Goal: Entertainment & Leisure: Consume media (video, audio)

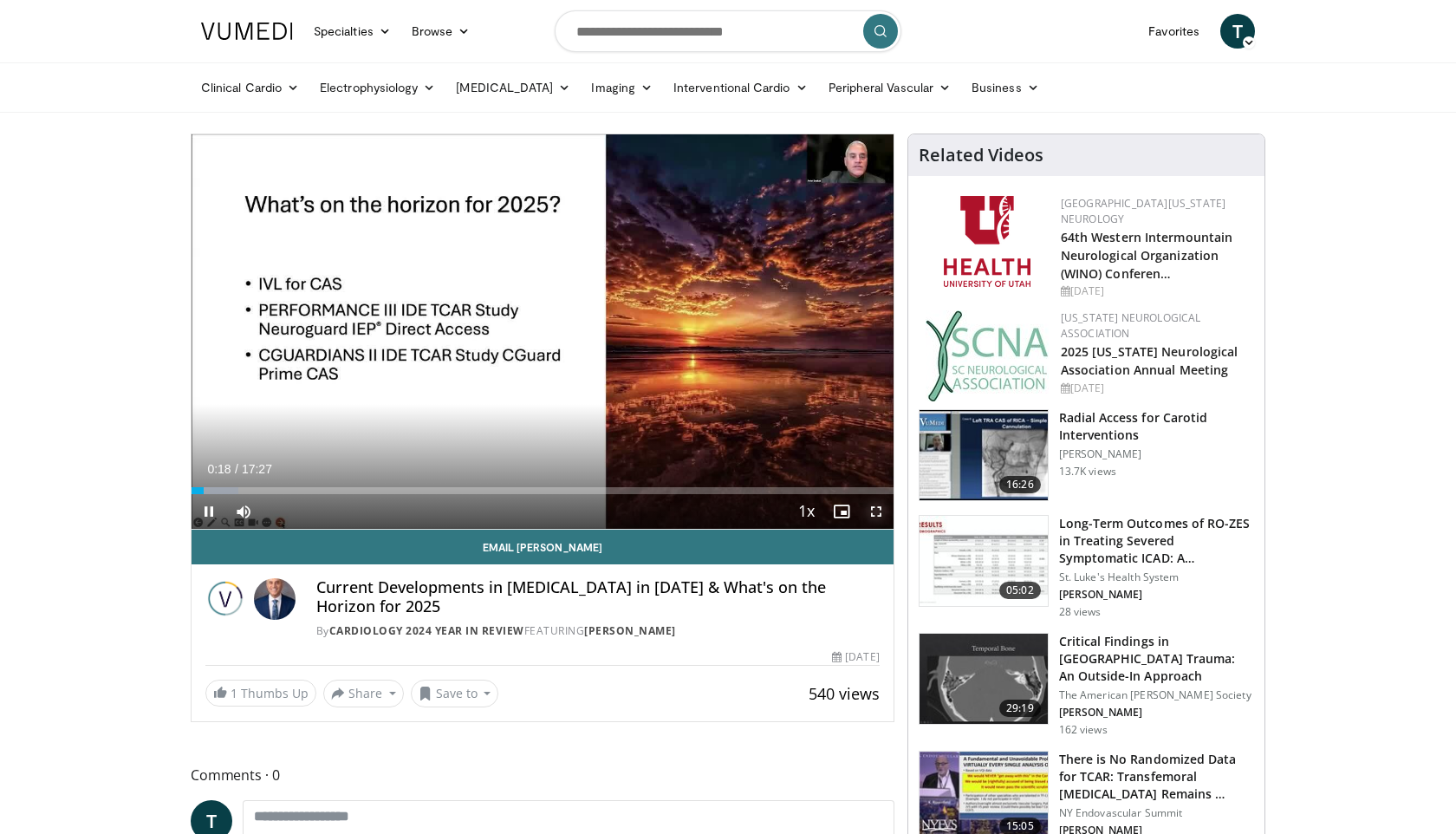
click at [874, 510] on span "Video Player" at bounding box center [876, 511] width 35 height 35
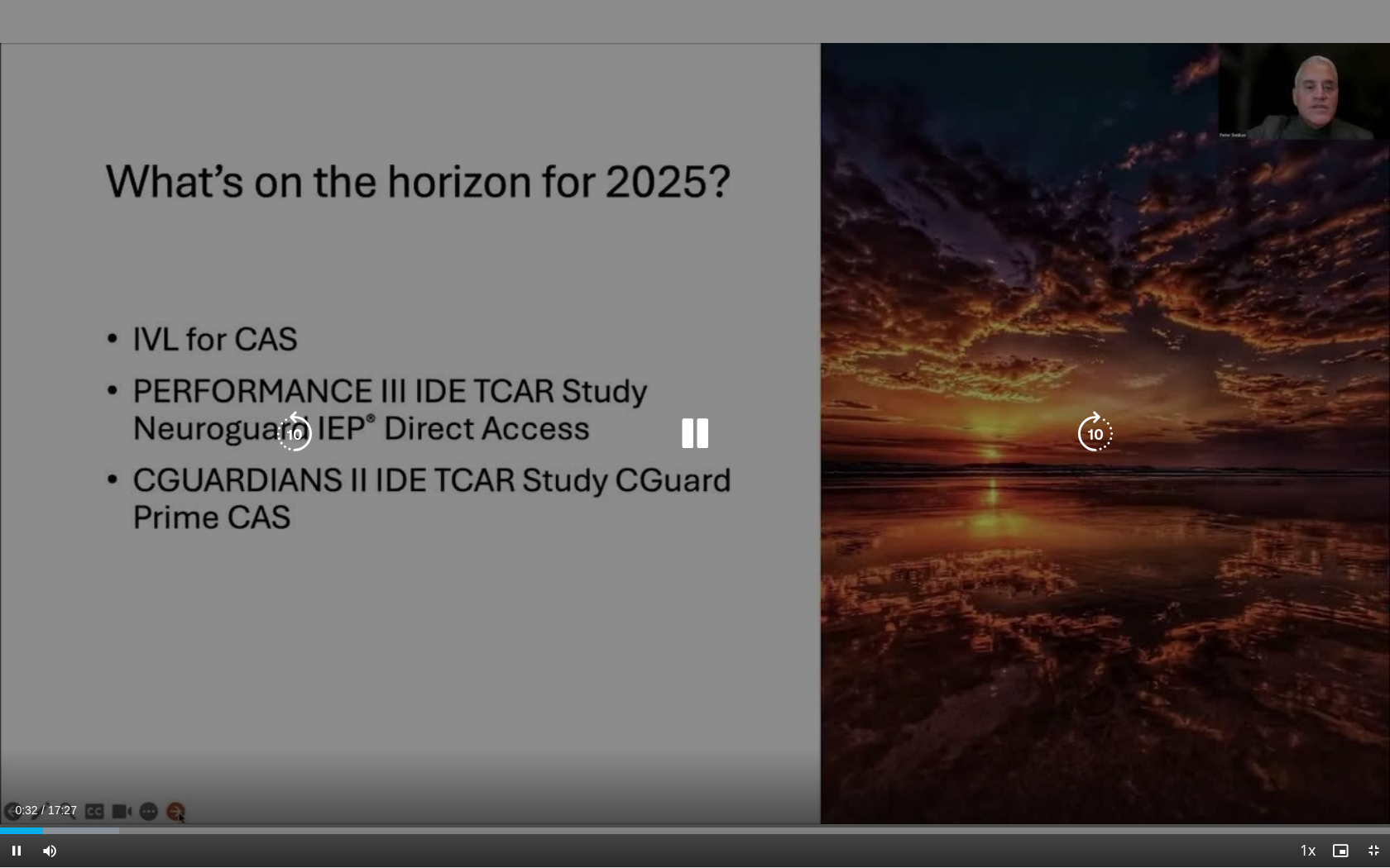
click at [1239, 367] on div "10 seconds Tap to unmute" at bounding box center [695, 434] width 1390 height 867
click at [682, 434] on icon "Video Player" at bounding box center [695, 434] width 46 height 46
click at [301, 440] on icon "Video Player" at bounding box center [294, 434] width 46 height 46
click at [699, 435] on icon "Video Player" at bounding box center [695, 434] width 46 height 46
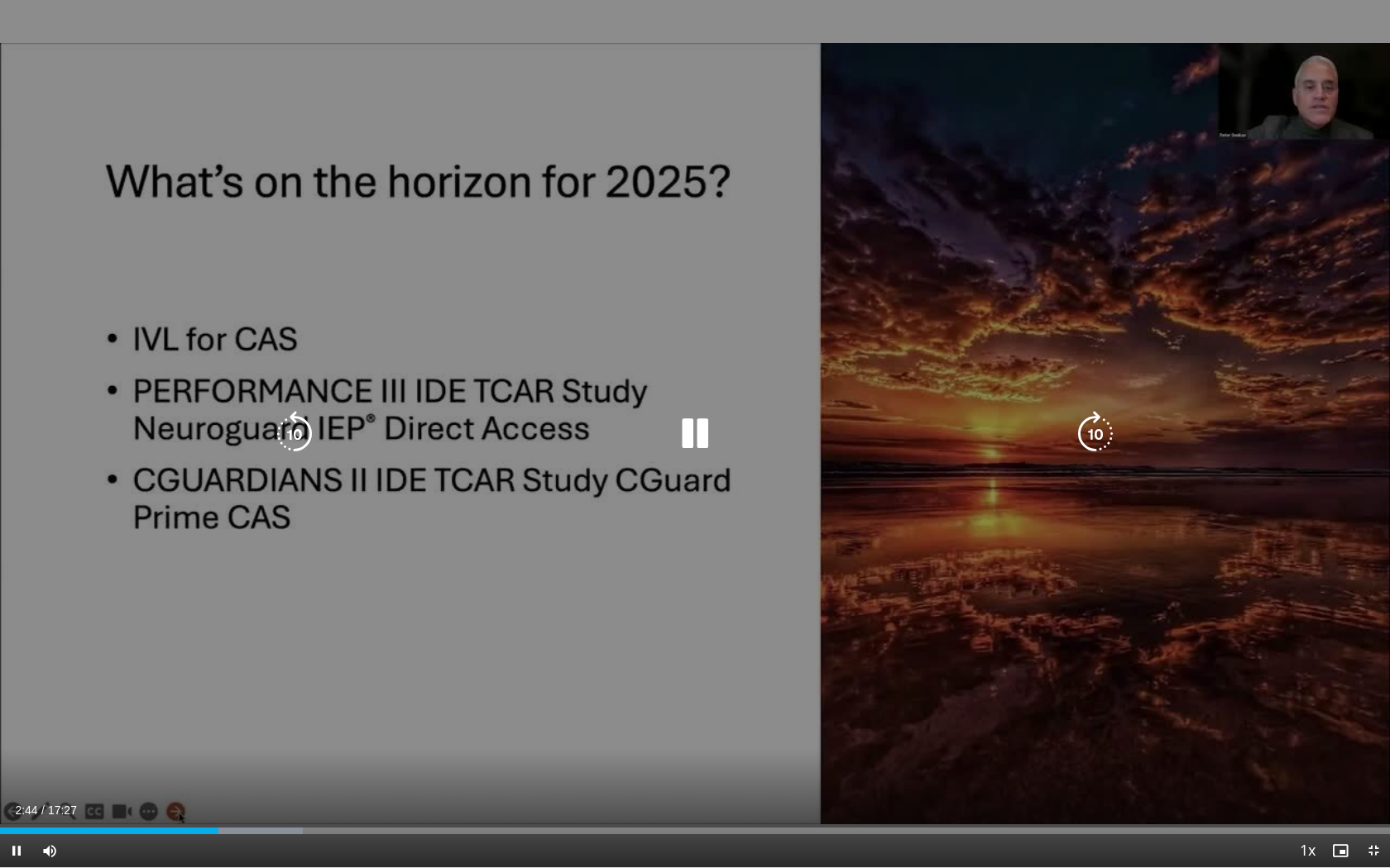
click at [1096, 424] on icon "Video Player" at bounding box center [1095, 434] width 46 height 46
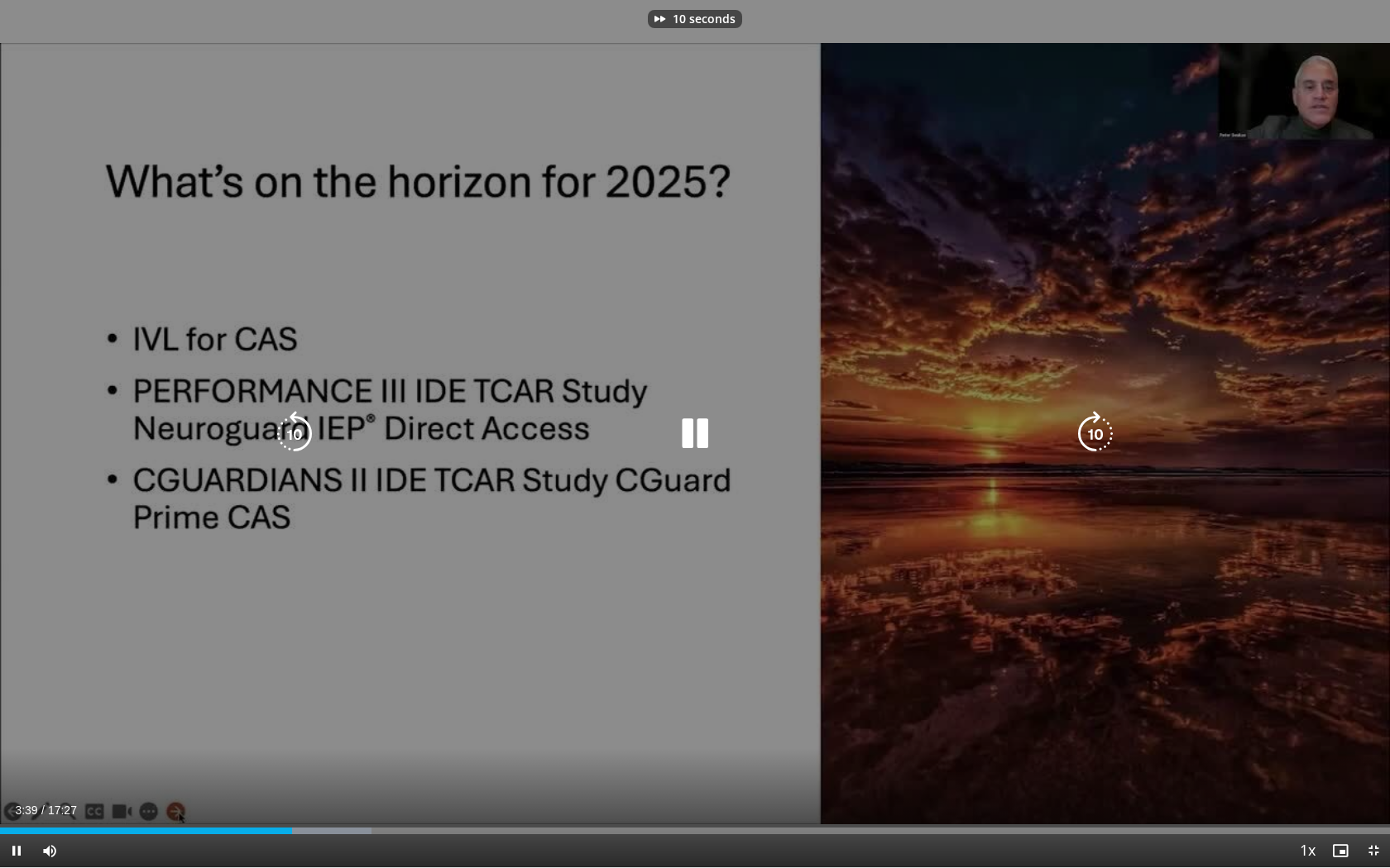
click at [1096, 424] on icon "Video Player" at bounding box center [1095, 434] width 46 height 46
click at [1096, 425] on icon "Video Player" at bounding box center [1095, 434] width 46 height 46
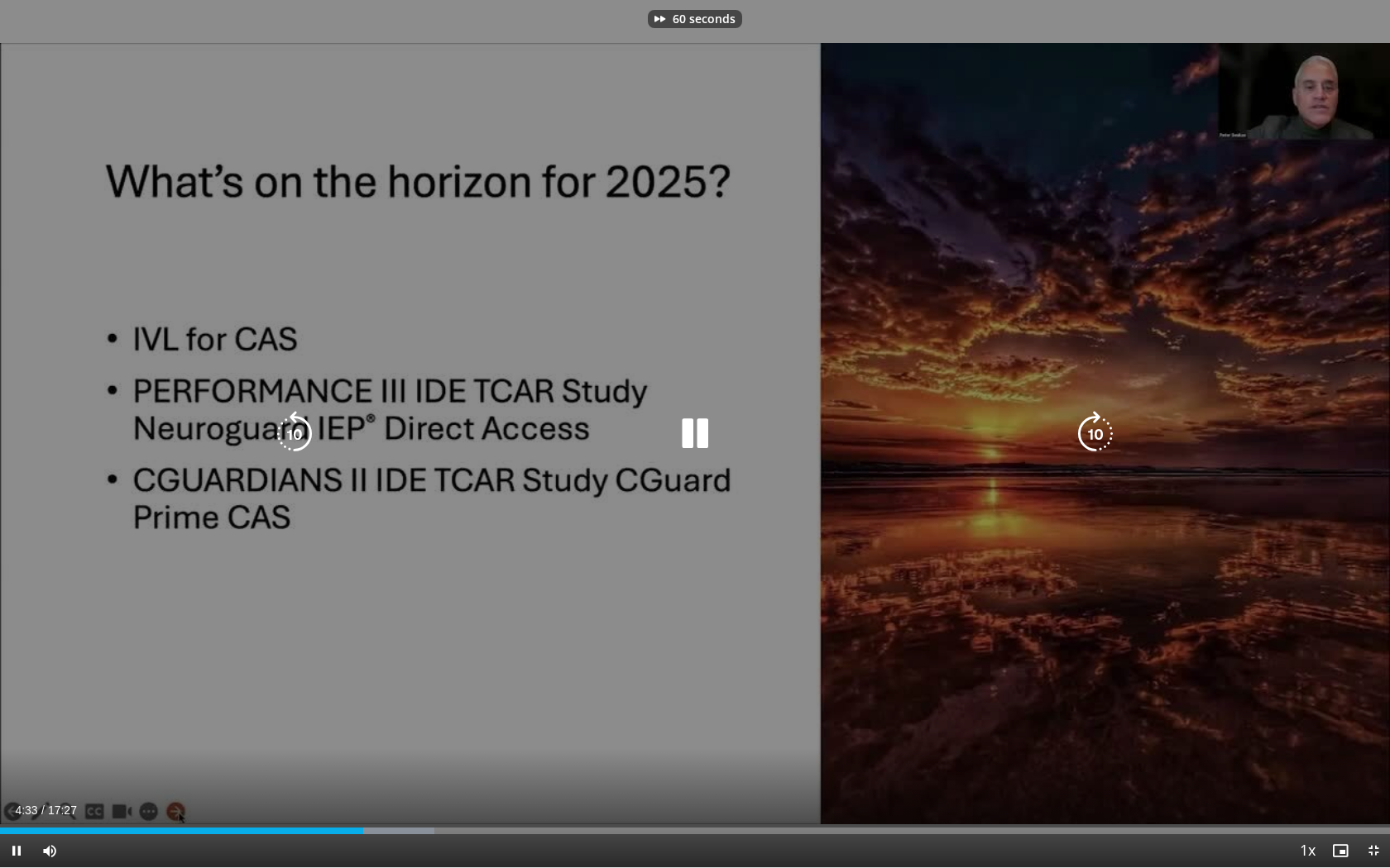
click at [1096, 425] on icon "Video Player" at bounding box center [1095, 434] width 46 height 46
click at [294, 438] on icon "Video Player" at bounding box center [294, 434] width 46 height 46
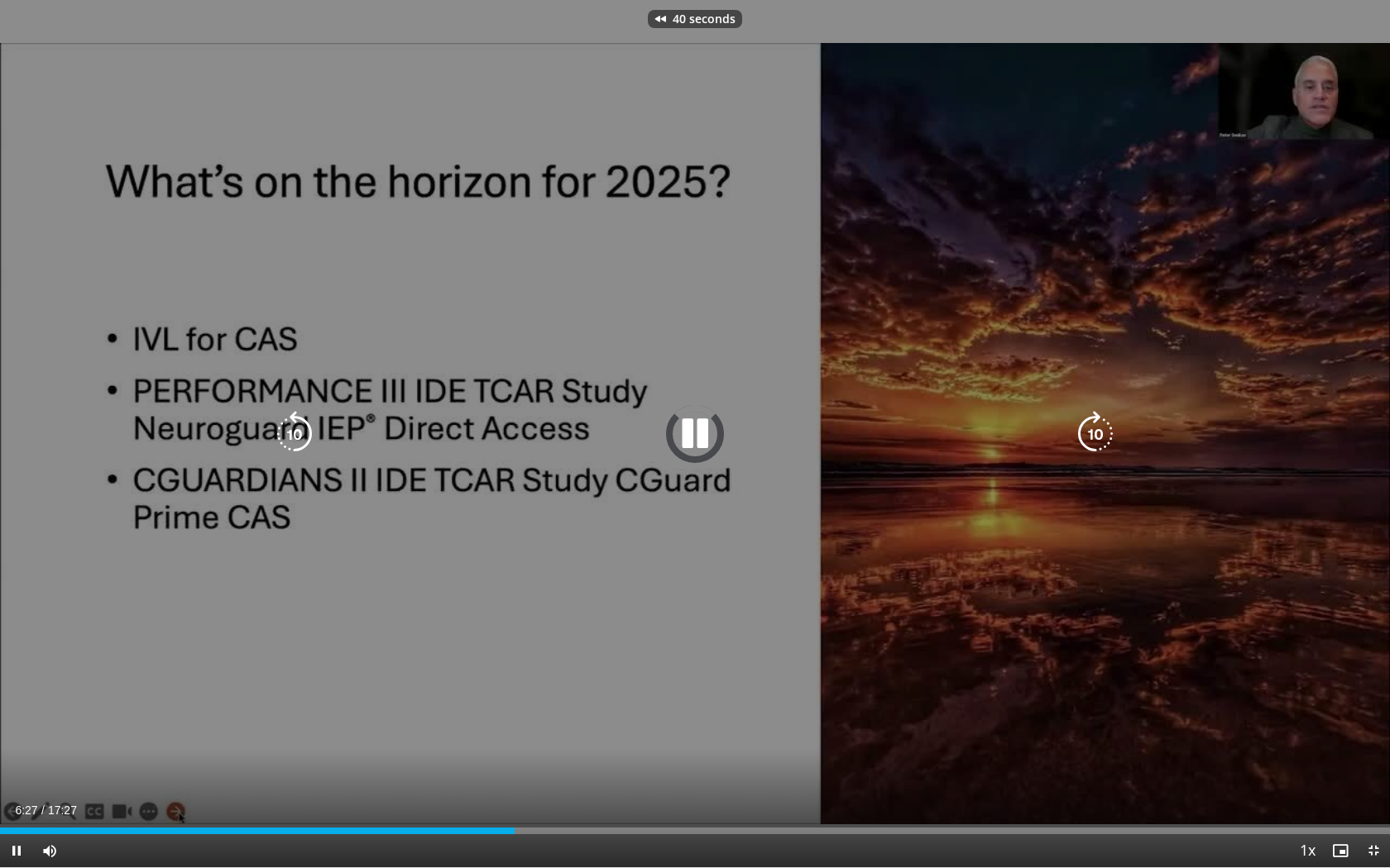
click at [294, 438] on icon "Video Player" at bounding box center [294, 434] width 46 height 46
click at [1106, 421] on icon "Video Player" at bounding box center [1095, 434] width 46 height 46
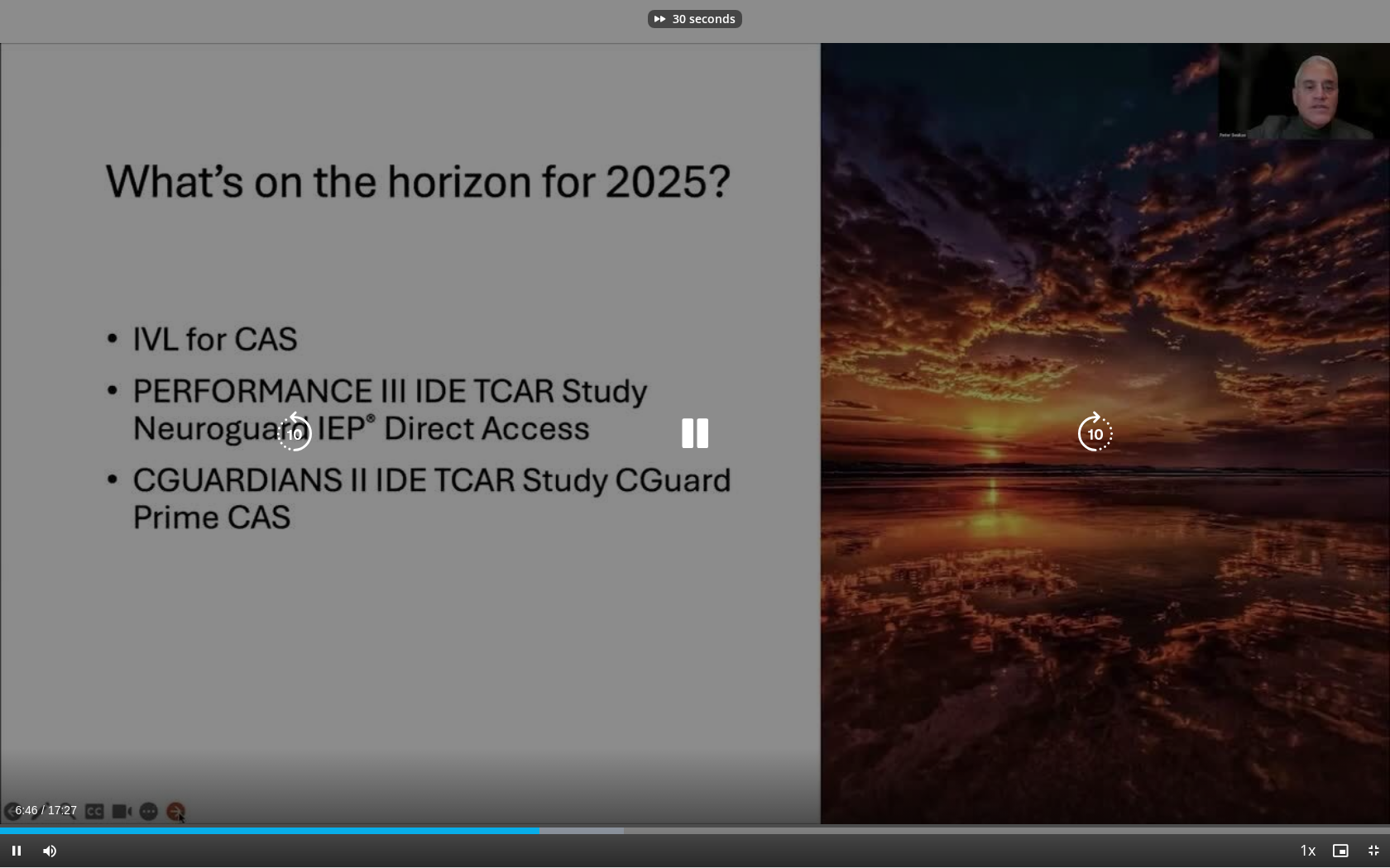
click at [1106, 421] on icon "Video Player" at bounding box center [1095, 434] width 46 height 46
click at [1188, 430] on div "40 seconds Tap to unmute" at bounding box center [695, 434] width 1390 height 867
click at [694, 436] on icon "Video Player" at bounding box center [695, 434] width 46 height 46
click at [693, 421] on icon "Video Player" at bounding box center [695, 434] width 46 height 46
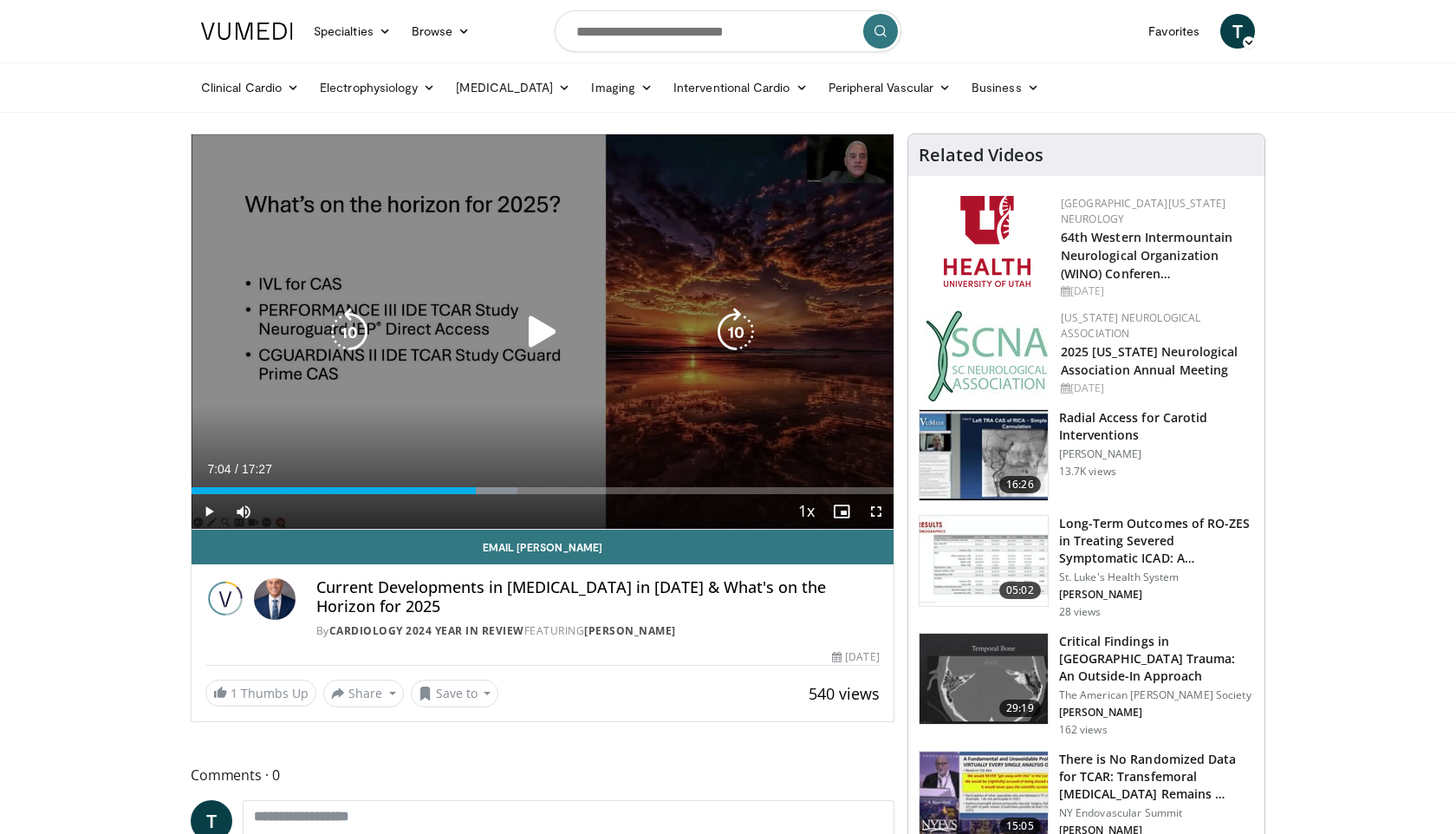
click at [543, 333] on icon "Video Player" at bounding box center [542, 332] width 48 height 48
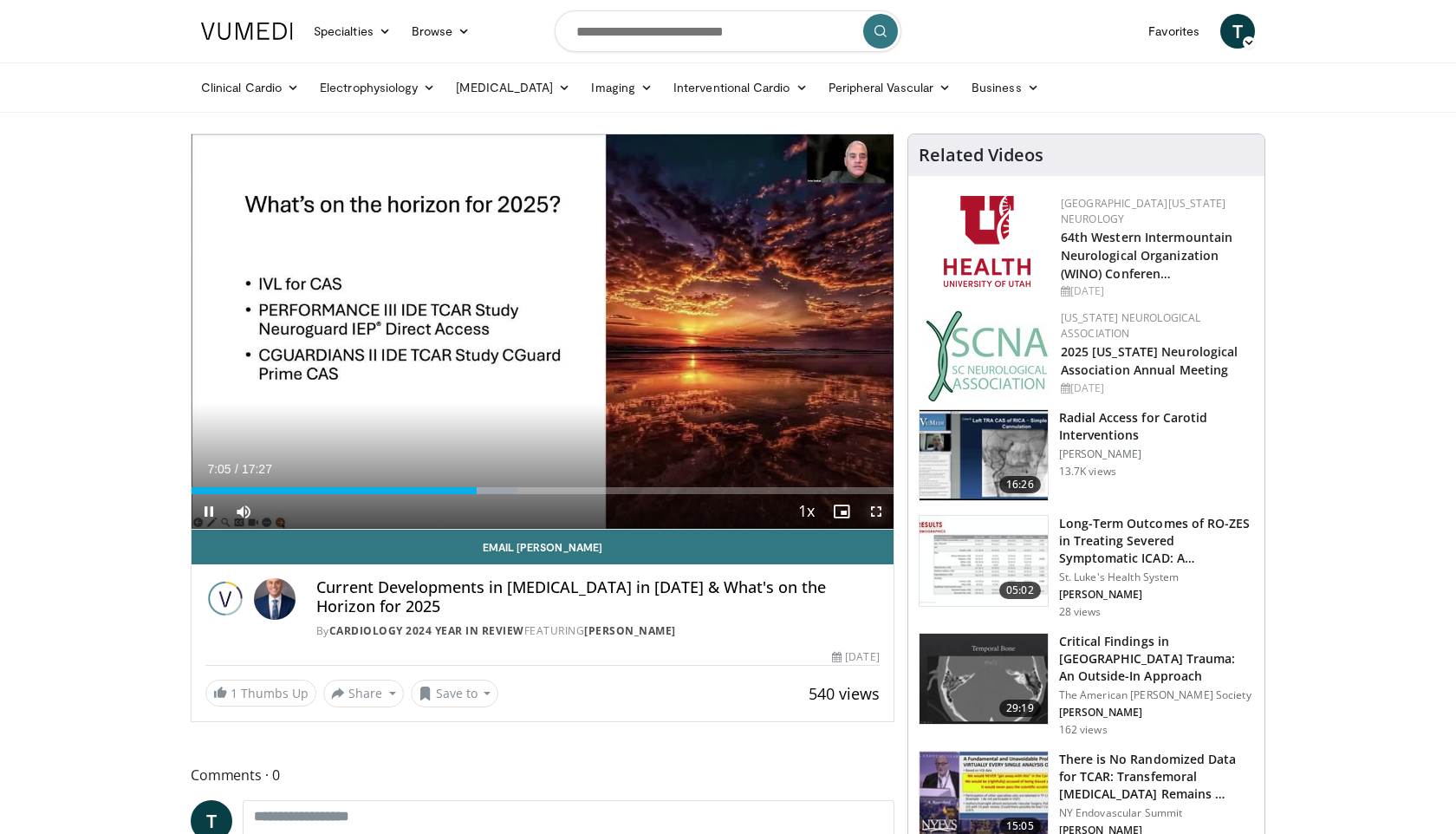
click at [871, 510] on span "Video Player" at bounding box center [876, 511] width 35 height 35
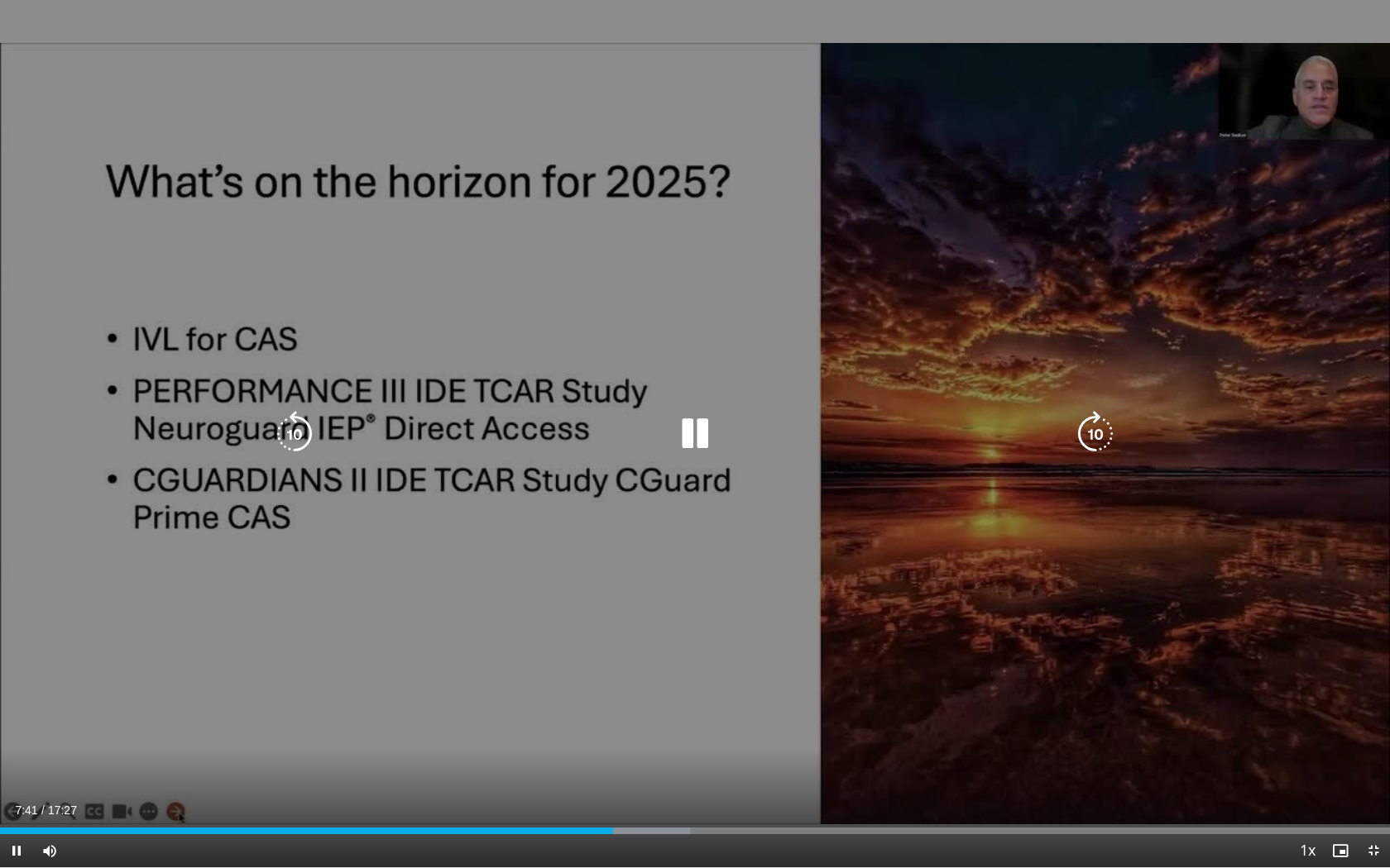
click at [1095, 441] on icon "Video Player" at bounding box center [1095, 434] width 46 height 46
click at [1097, 427] on icon "Video Player" at bounding box center [1095, 434] width 46 height 46
click at [297, 442] on icon "Video Player" at bounding box center [294, 434] width 46 height 46
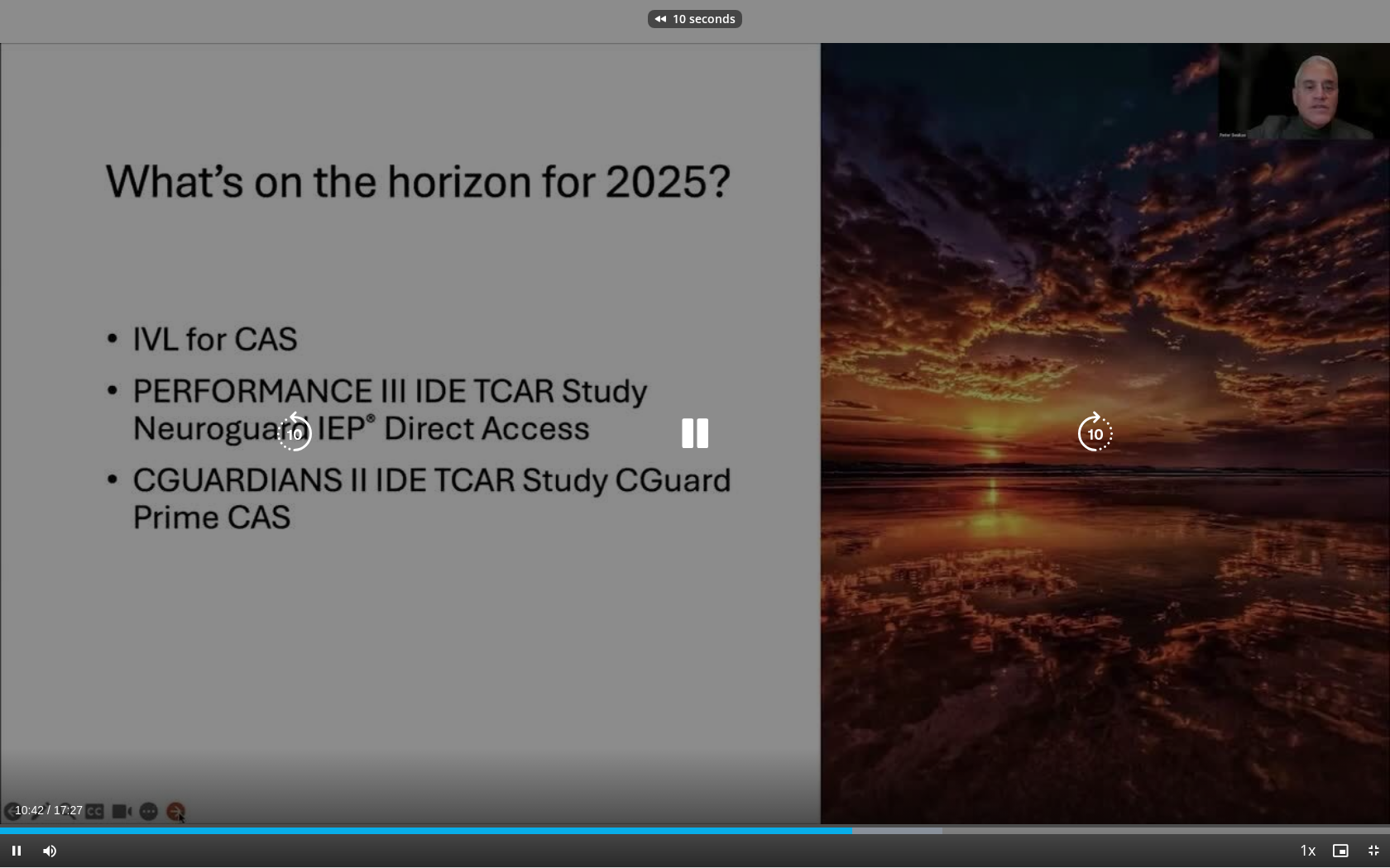
click at [297, 442] on icon "Video Player" at bounding box center [294, 434] width 46 height 46
click at [1093, 441] on icon "Video Player" at bounding box center [1095, 434] width 46 height 46
click at [1034, 692] on div "10 seconds Tap to unmute" at bounding box center [695, 434] width 1390 height 867
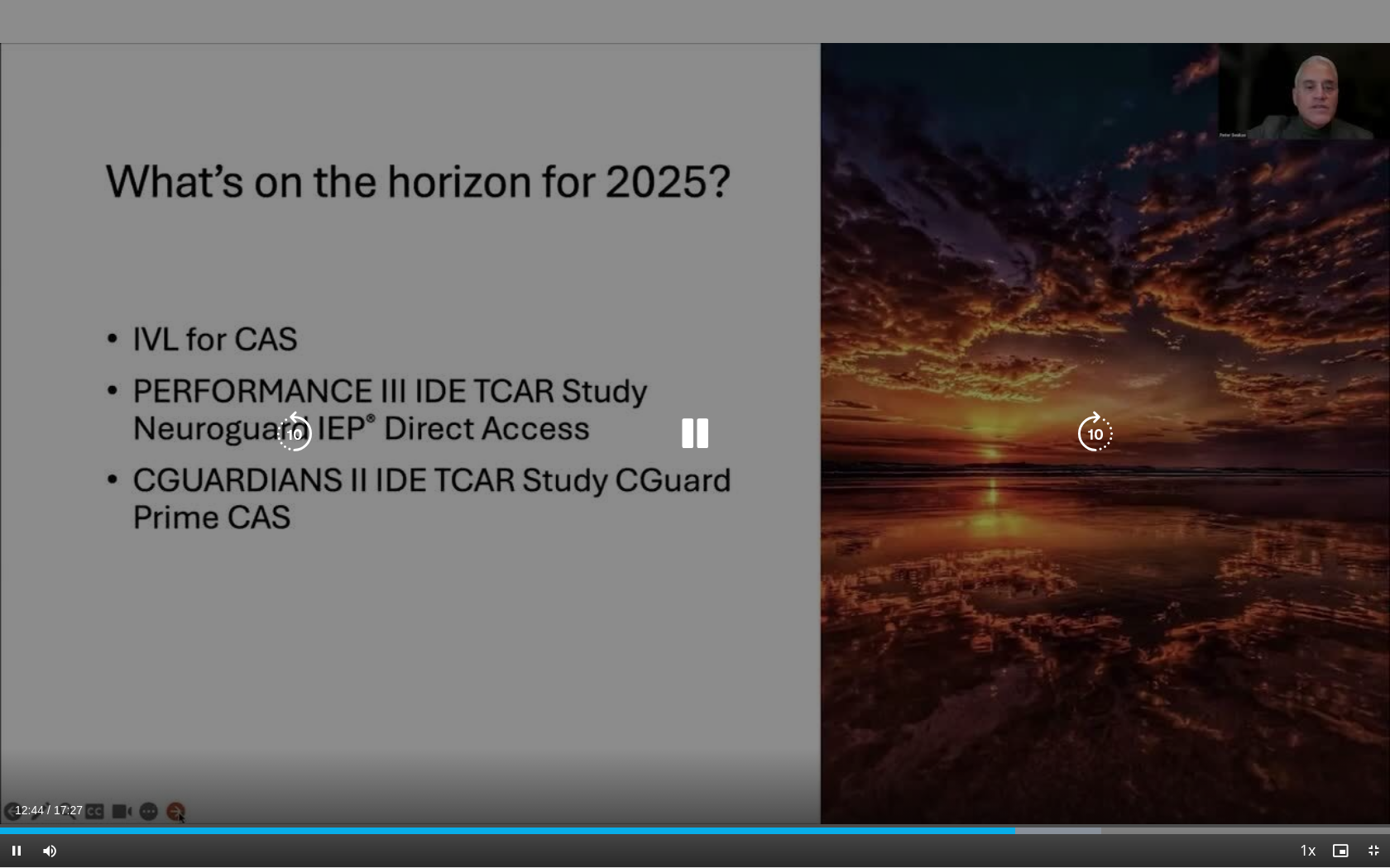
click at [1094, 449] on icon "Video Player" at bounding box center [1095, 434] width 46 height 46
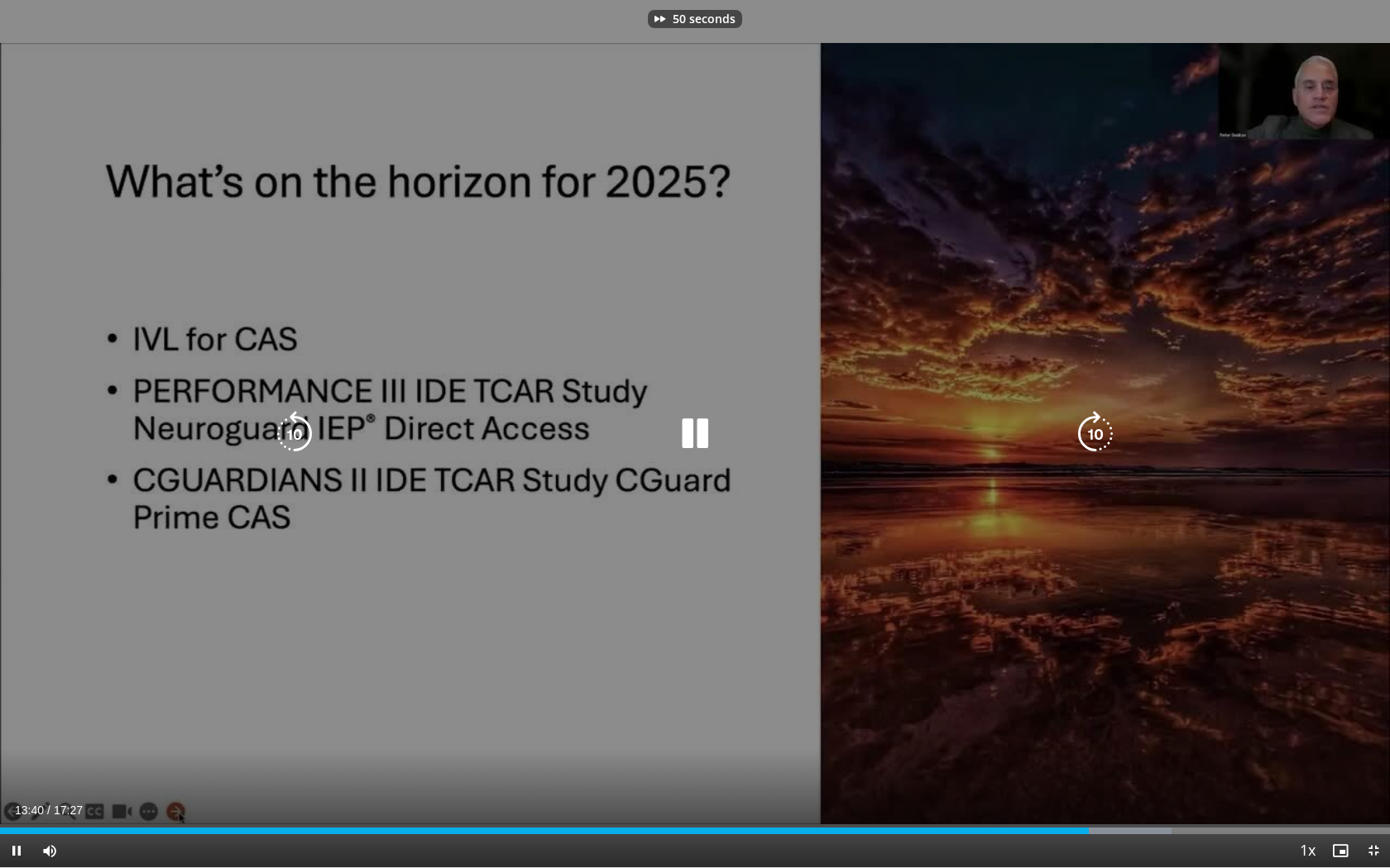
click at [298, 435] on icon "Video Player" at bounding box center [294, 434] width 46 height 46
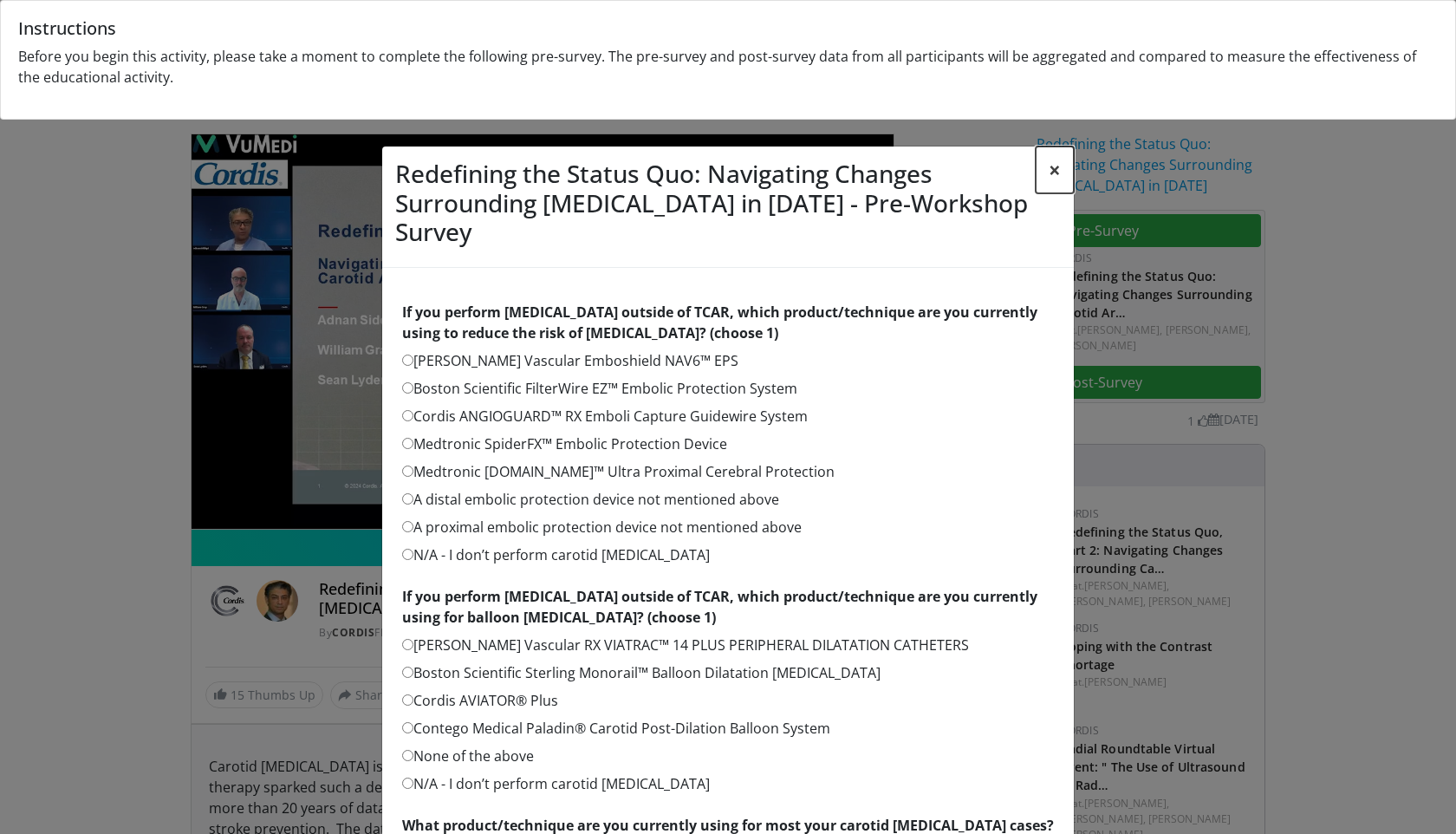
click at [1055, 172] on button "×" at bounding box center [1055, 169] width 38 height 47
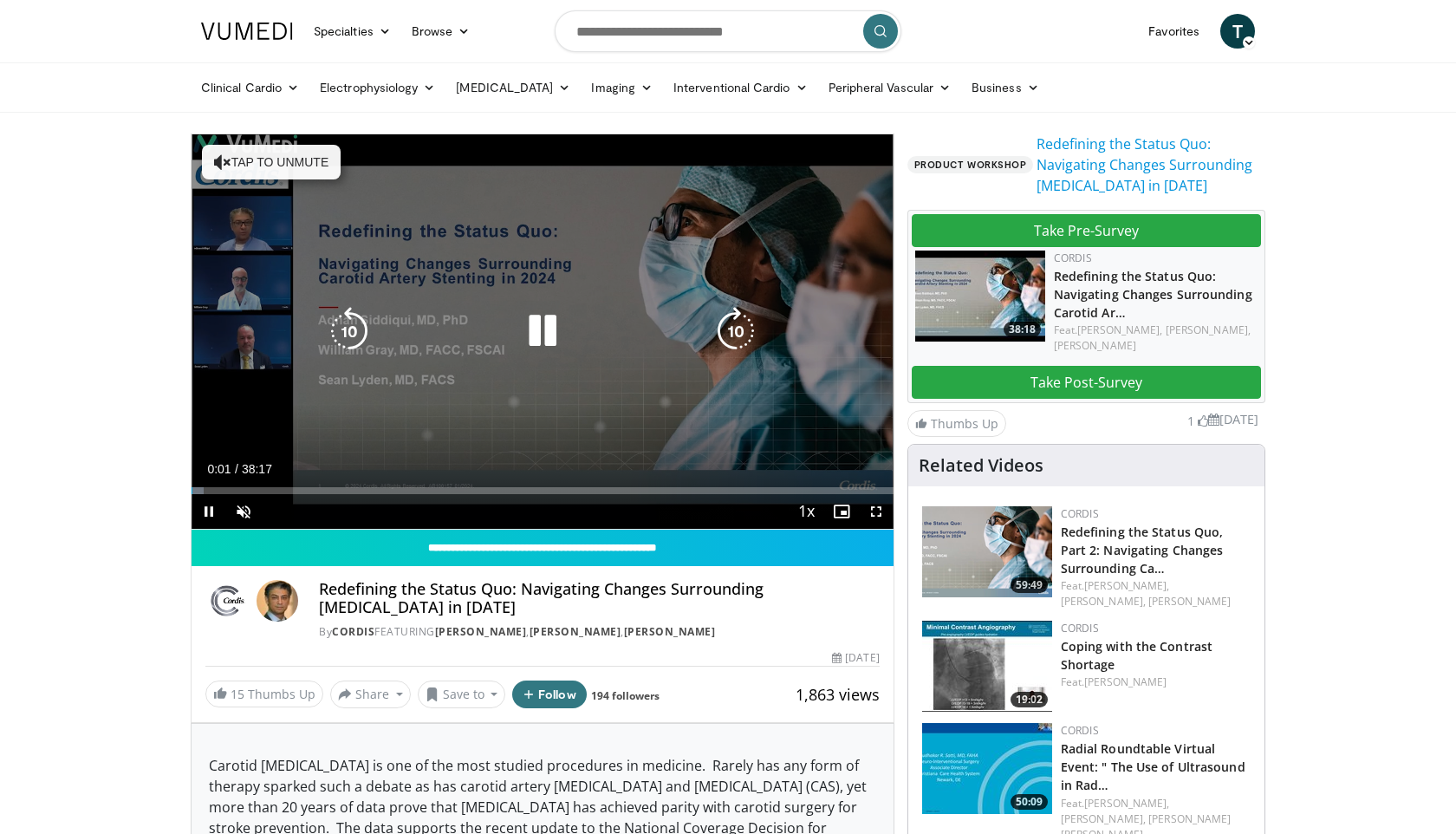
click at [292, 175] on button "Tap to unmute" at bounding box center [271, 162] width 139 height 35
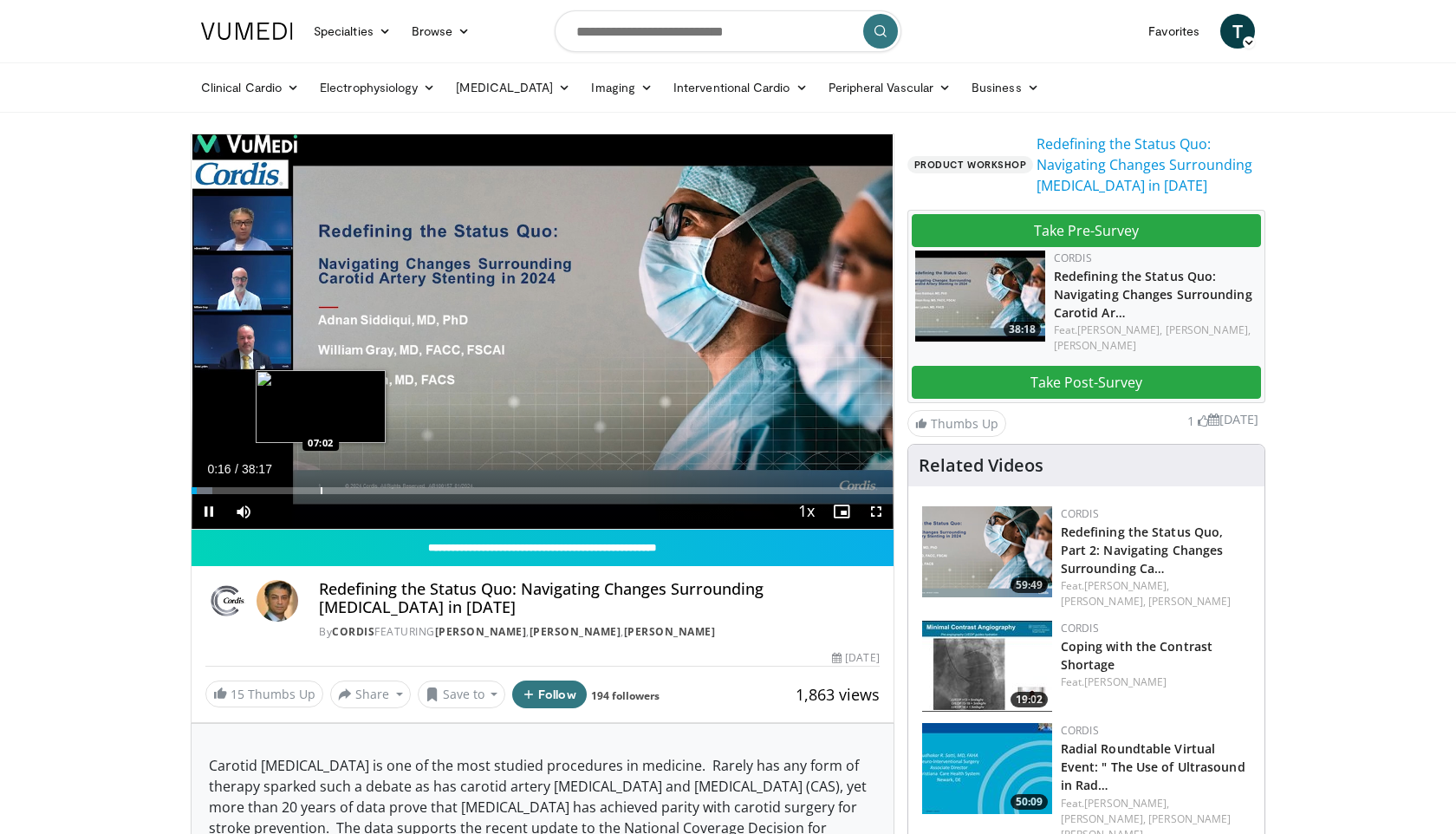
click at [321, 487] on div "Progress Bar" at bounding box center [322, 491] width 2 height 7
click at [336, 485] on div "Loaded : 21.58% 07:15 07:56" at bounding box center [543, 486] width 702 height 16
click at [358, 492] on div "Progress Bar" at bounding box center [359, 491] width 2 height 7
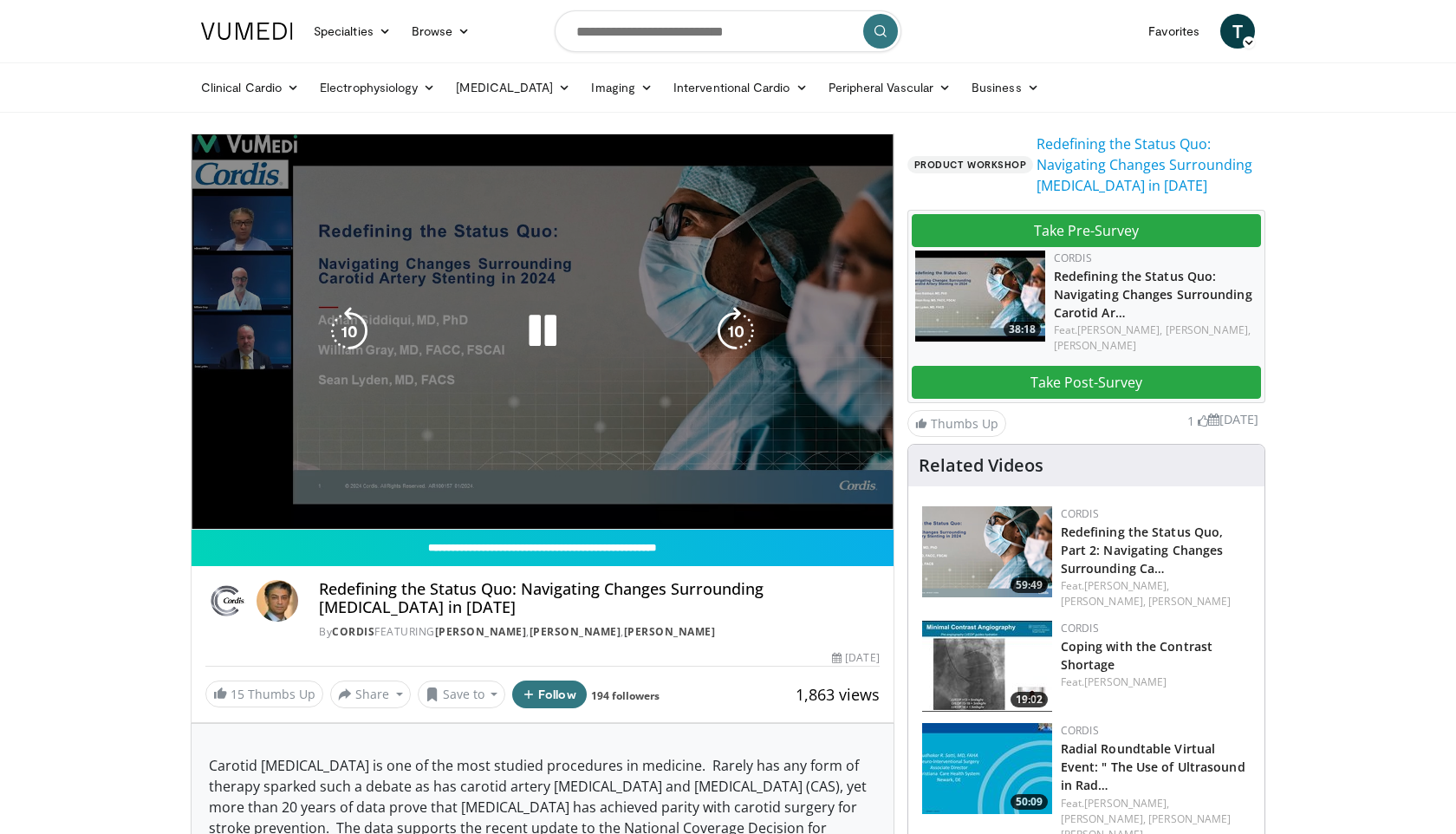
click at [382, 491] on div "10 seconds Tap to unmute" at bounding box center [543, 331] width 702 height 394
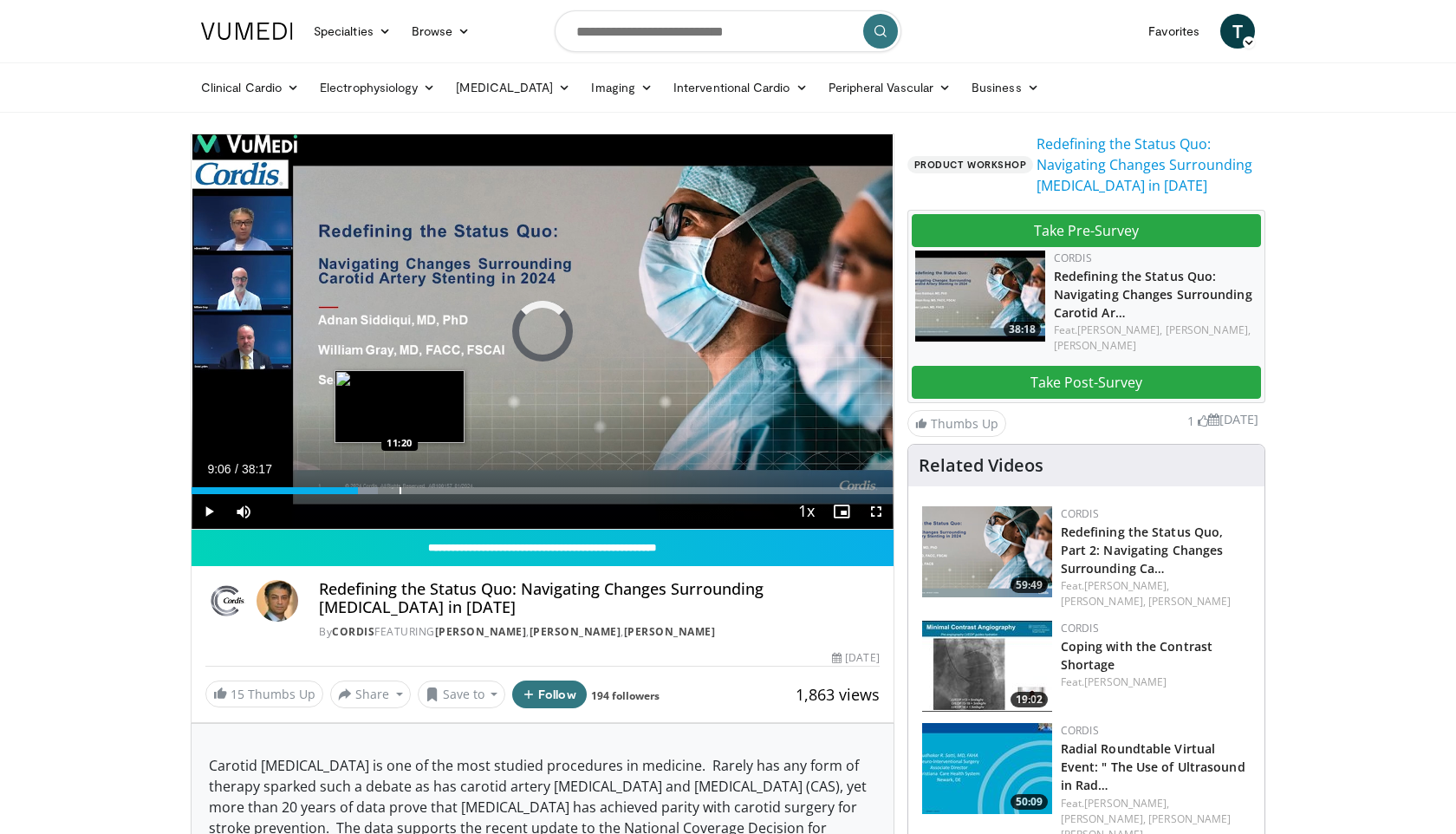
click at [399, 492] on div "Progress Bar" at bounding box center [400, 491] width 2 height 7
click at [420, 492] on div "Progress Bar" at bounding box center [420, 491] width 2 height 7
click at [439, 491] on div "Progress Bar" at bounding box center [440, 491] width 2 height 7
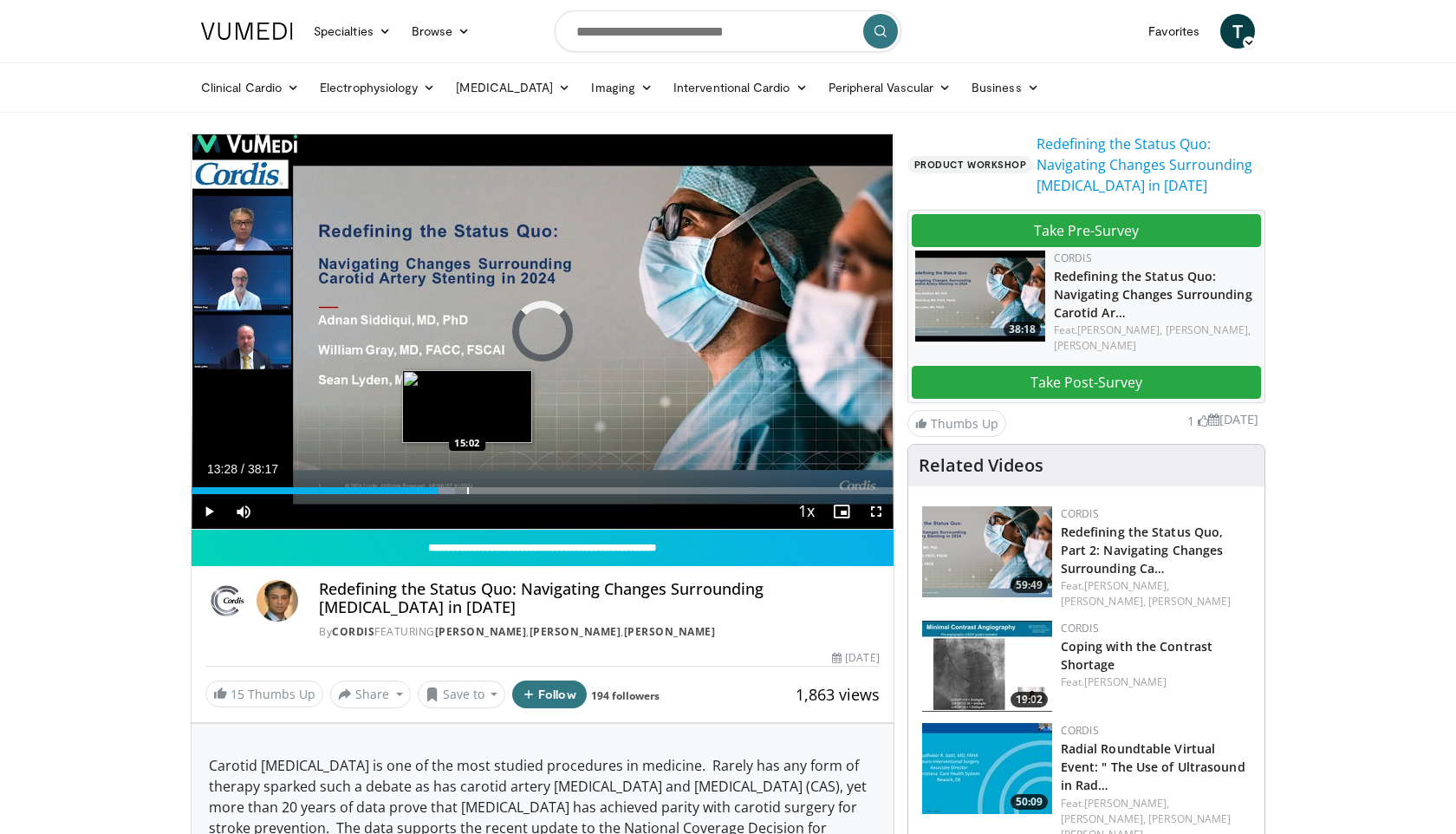
click at [467, 492] on div "Progress Bar" at bounding box center [468, 491] width 2 height 7
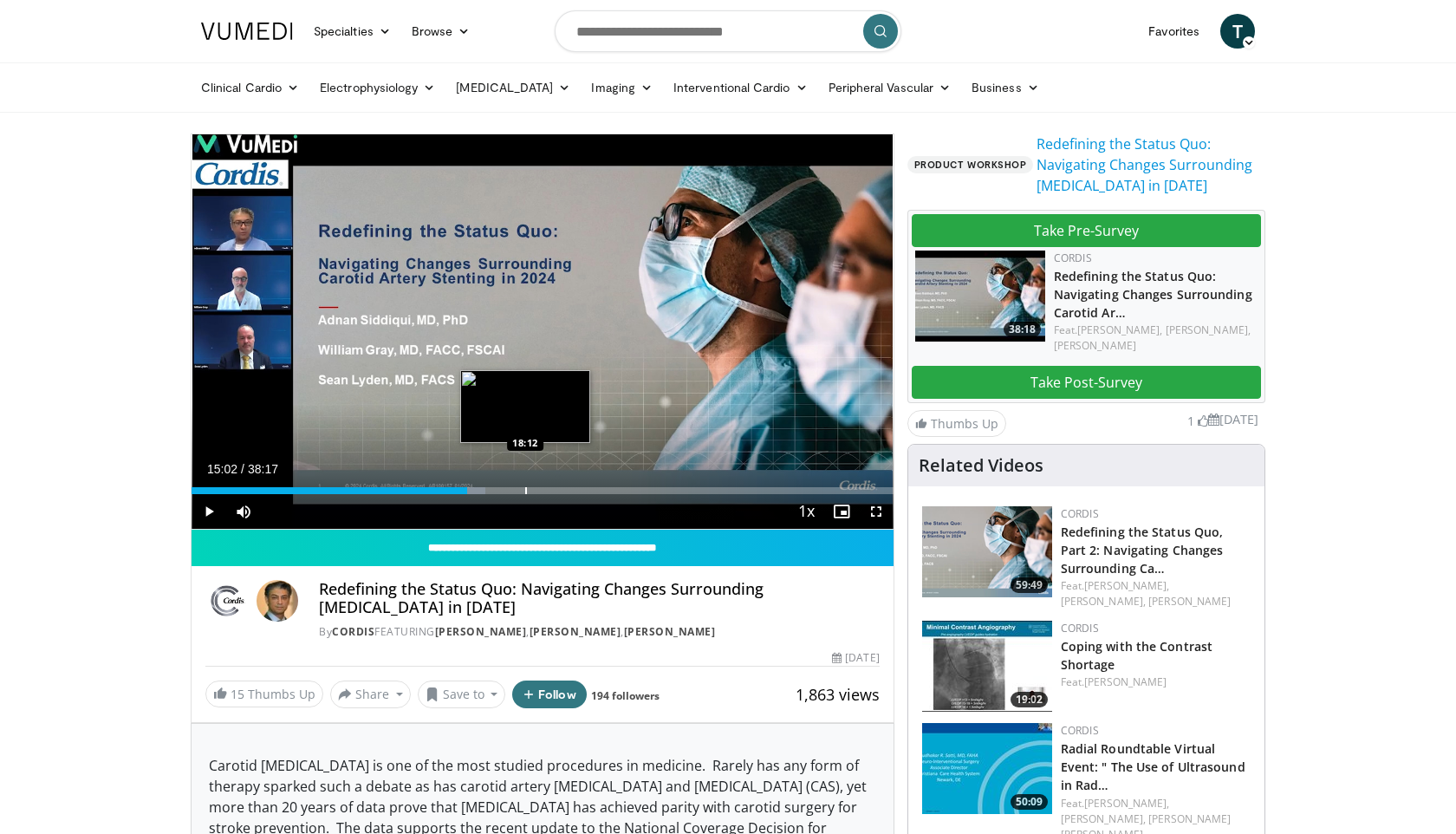
click at [525, 492] on div "Progress Bar" at bounding box center [526, 491] width 2 height 7
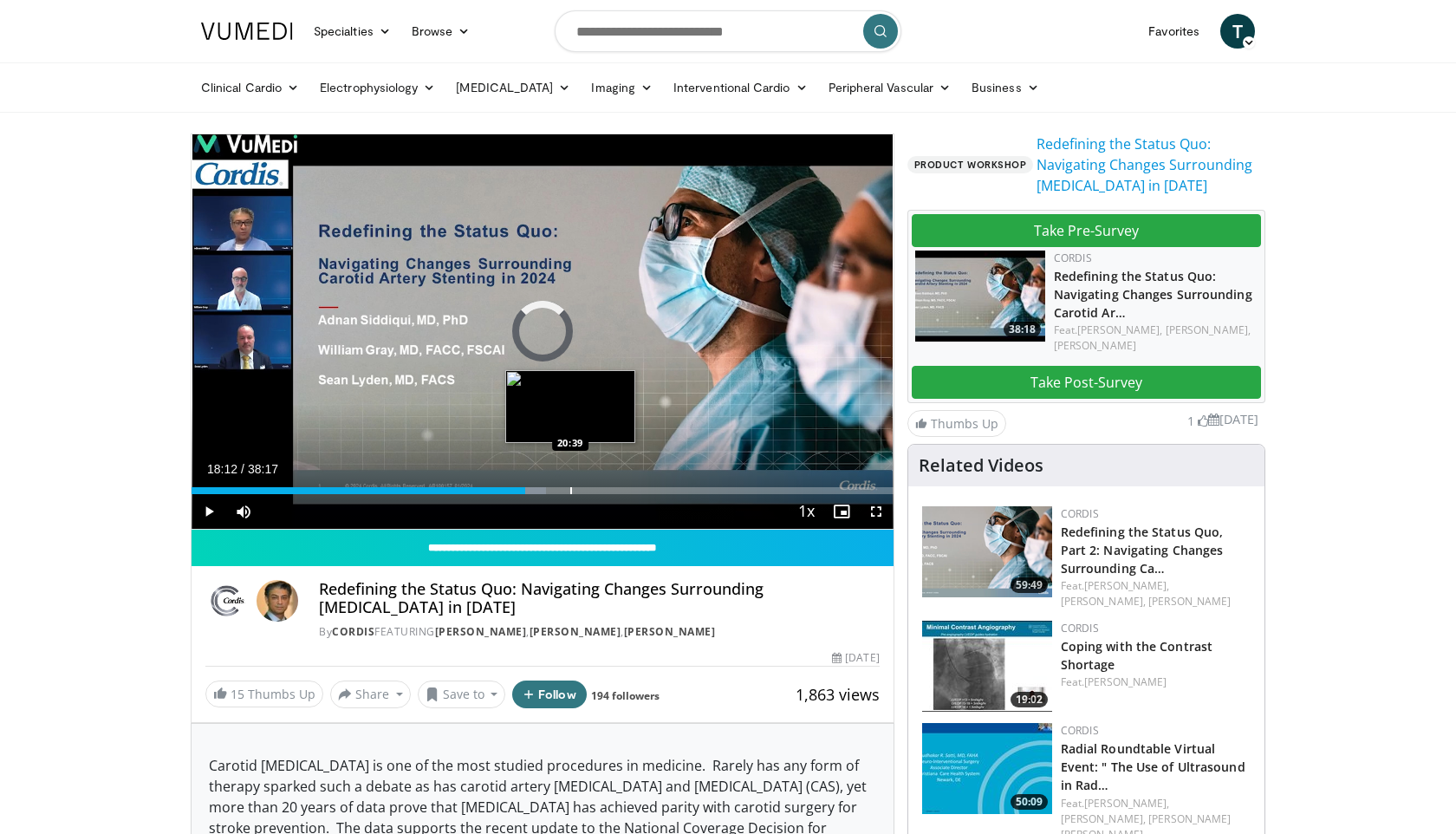
click at [570, 489] on div "Progress Bar" at bounding box center [571, 491] width 2 height 7
click at [600, 486] on div "Loaded : 56.58% 20:39 22:21" at bounding box center [543, 486] width 702 height 16
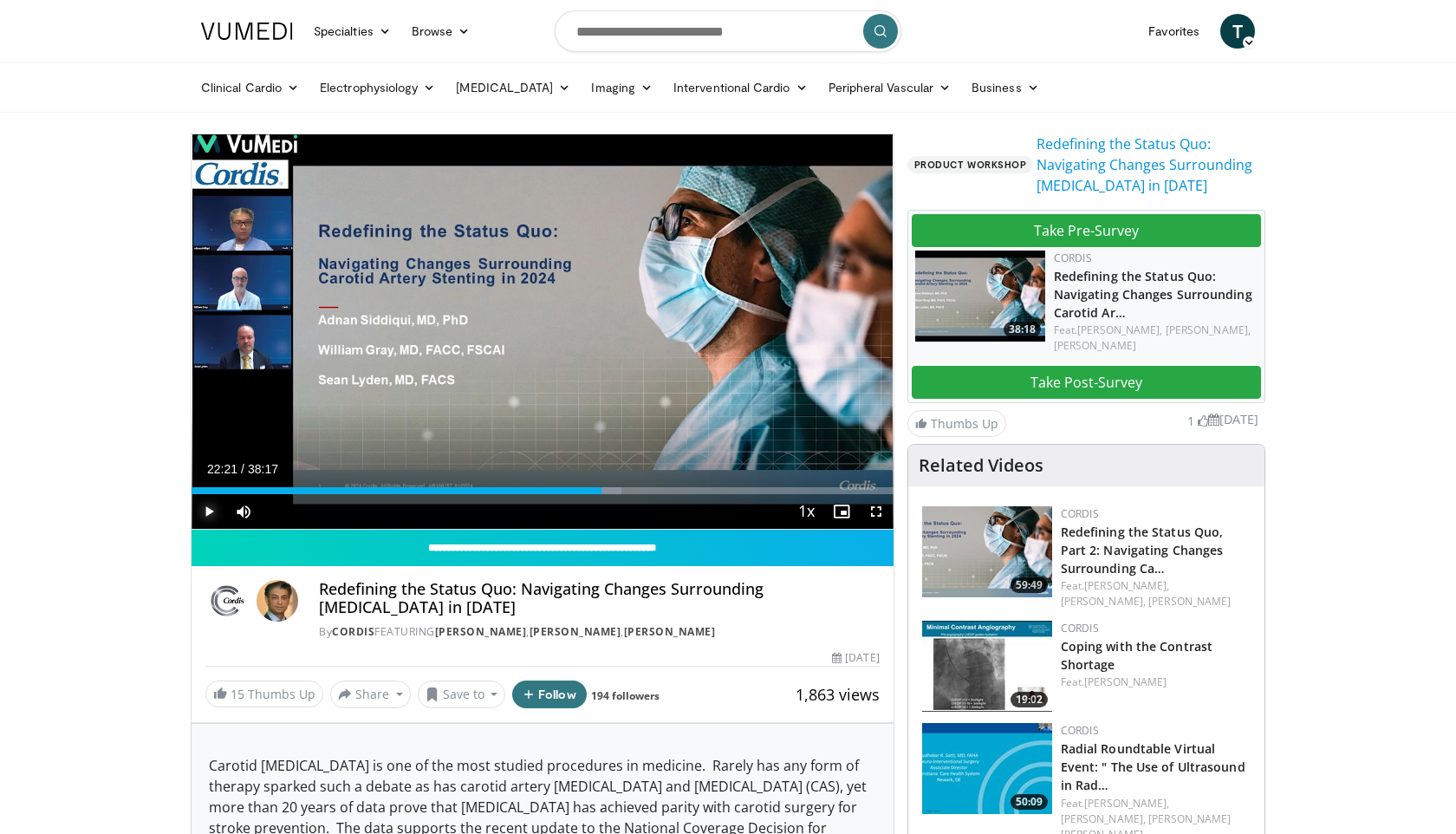
click at [207, 504] on span "Video Player" at bounding box center [209, 511] width 35 height 35
click at [875, 510] on span "Video Player" at bounding box center [876, 511] width 35 height 35
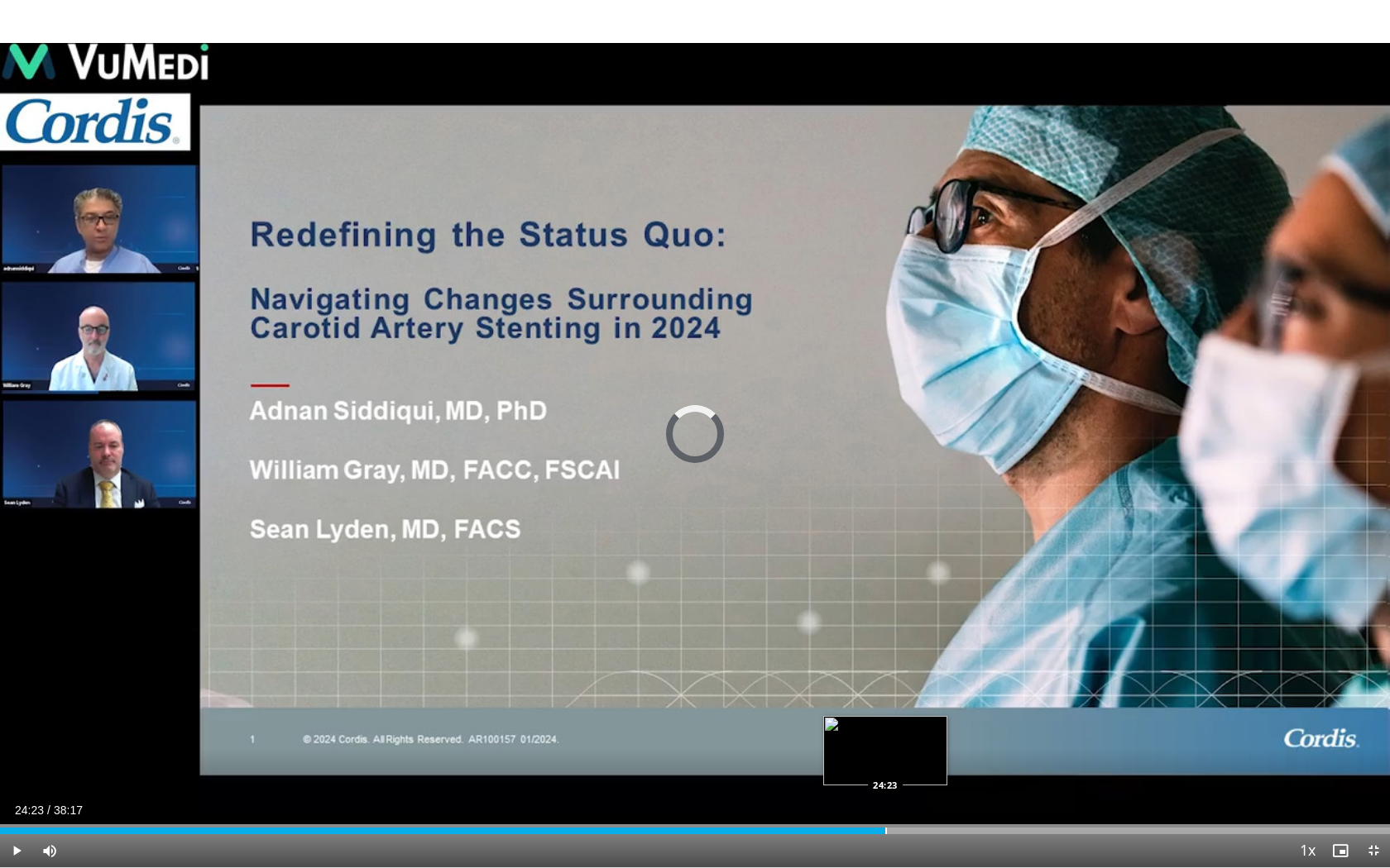
click at [884, 795] on div "Loaded : 62.60% 22:52 24:23" at bounding box center [695, 827] width 1390 height 16
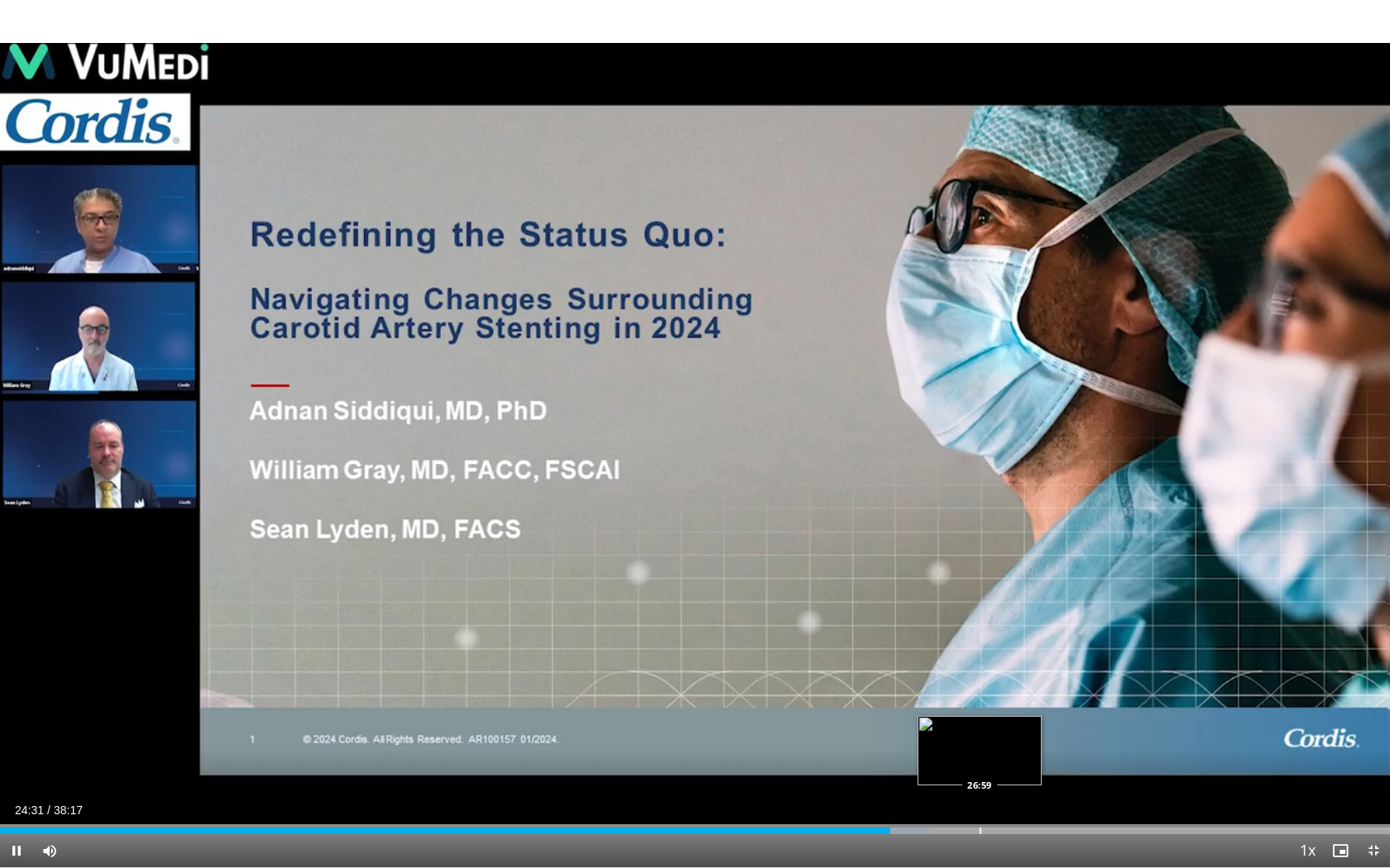
click at [979, 795] on div "Loaded : 66.91% 24:31 26:59" at bounding box center [695, 827] width 1390 height 16
click at [1034, 795] on div "Progress Bar" at bounding box center [1035, 831] width 2 height 7
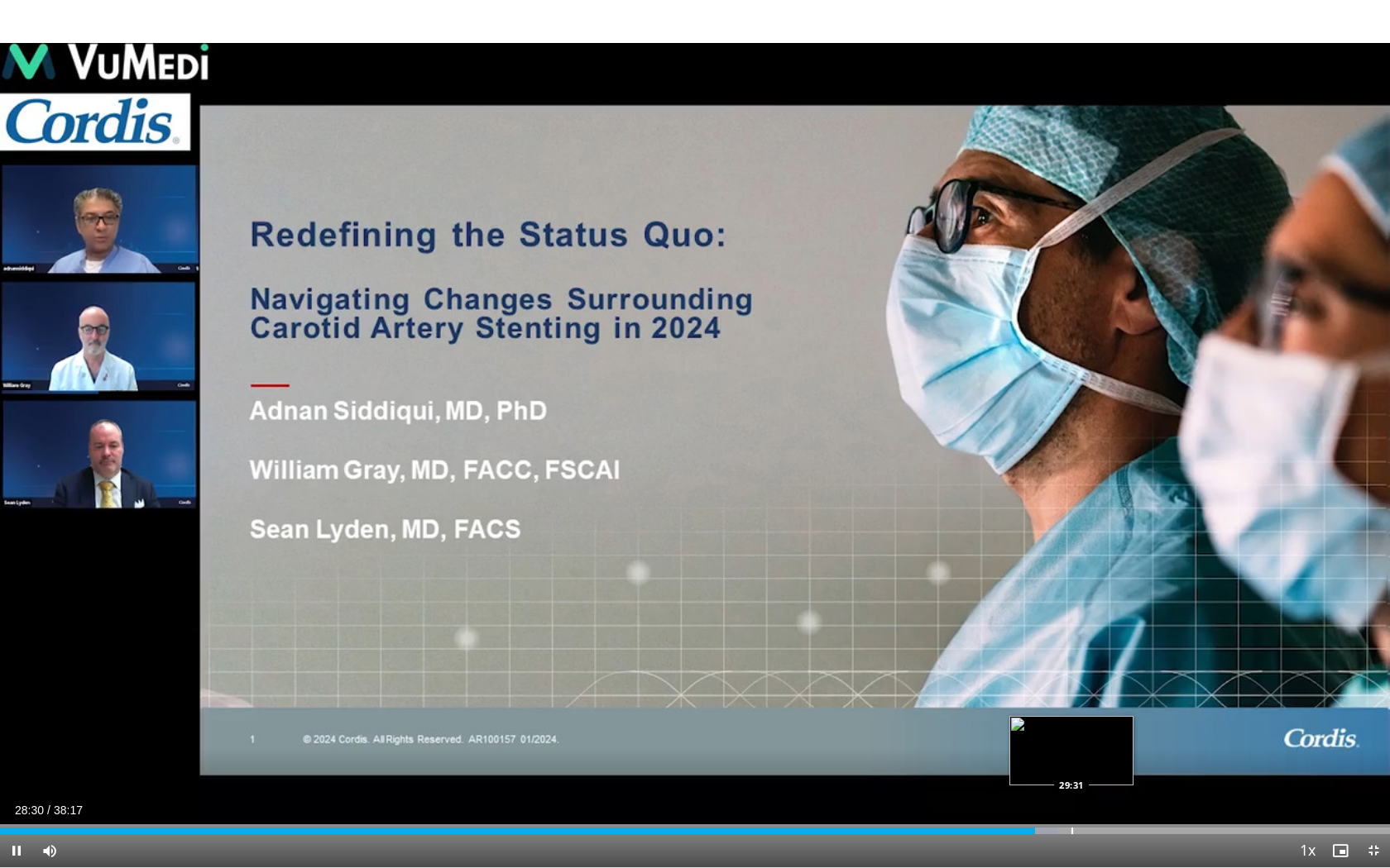
click at [1072, 795] on div "Progress Bar" at bounding box center [1072, 831] width 2 height 7
click at [1105, 795] on div "Progress Bar" at bounding box center [1106, 831] width 2 height 7
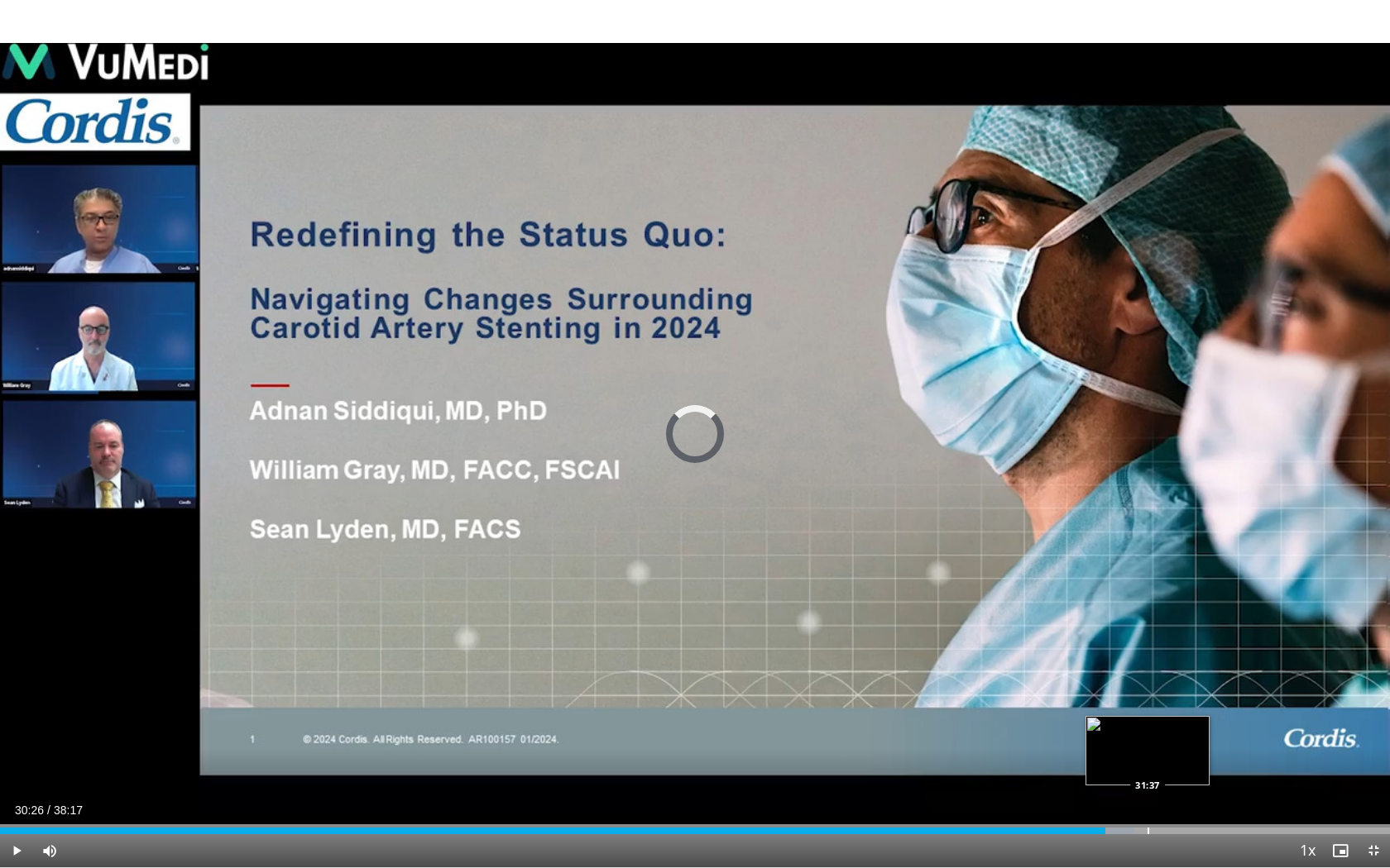
click at [1147, 795] on div "Progress Bar" at bounding box center [1148, 831] width 2 height 7
click at [1195, 795] on div "Progress Bar" at bounding box center [1195, 831] width 2 height 7
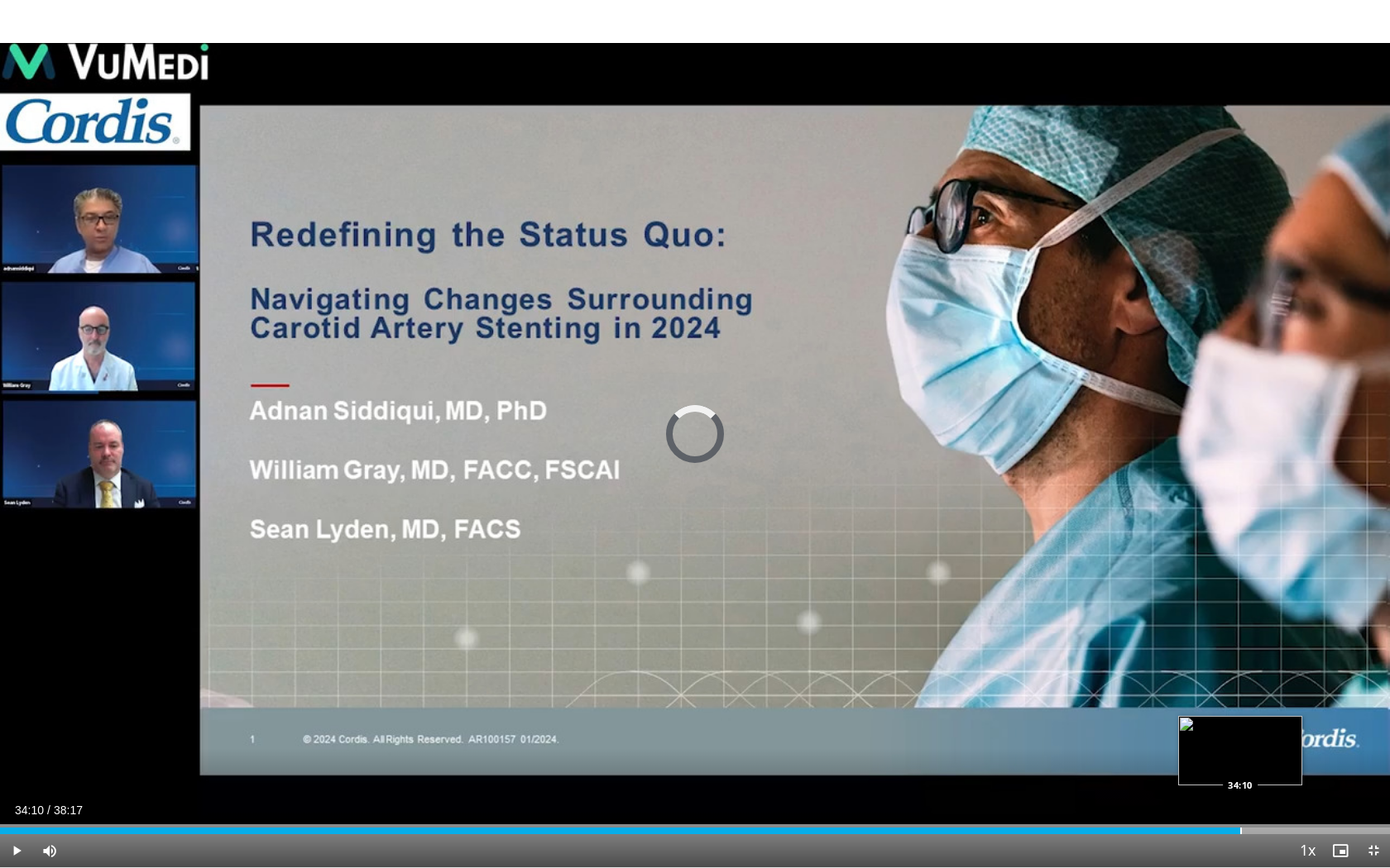
click at [1239, 795] on div "Loaded : 88.78% 32:57 34:10" at bounding box center [695, 827] width 1390 height 16
click at [1280, 795] on div "Progress Bar" at bounding box center [1281, 831] width 2 height 7
click at [1316, 795] on div "Progress Bar" at bounding box center [1317, 831] width 2 height 7
